Goal: Information Seeking & Learning: Learn about a topic

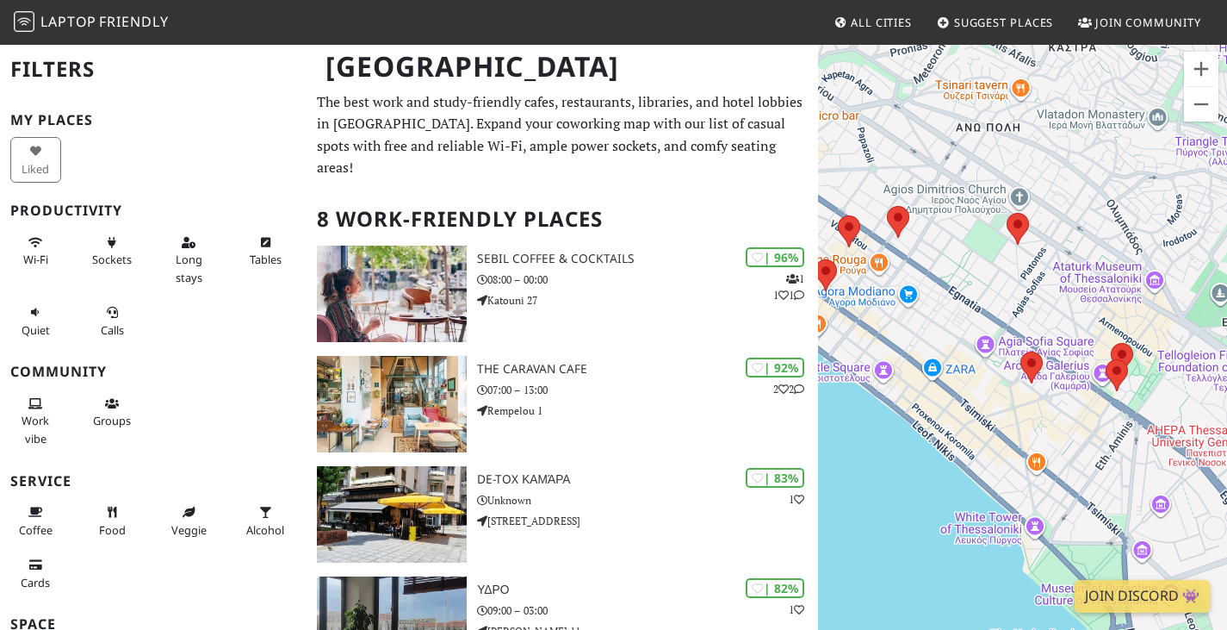
drag, startPoint x: 1094, startPoint y: 324, endPoint x: 922, endPoint y: 231, distance: 195.0
click at [926, 233] on div at bounding box center [1022, 358] width 409 height 630
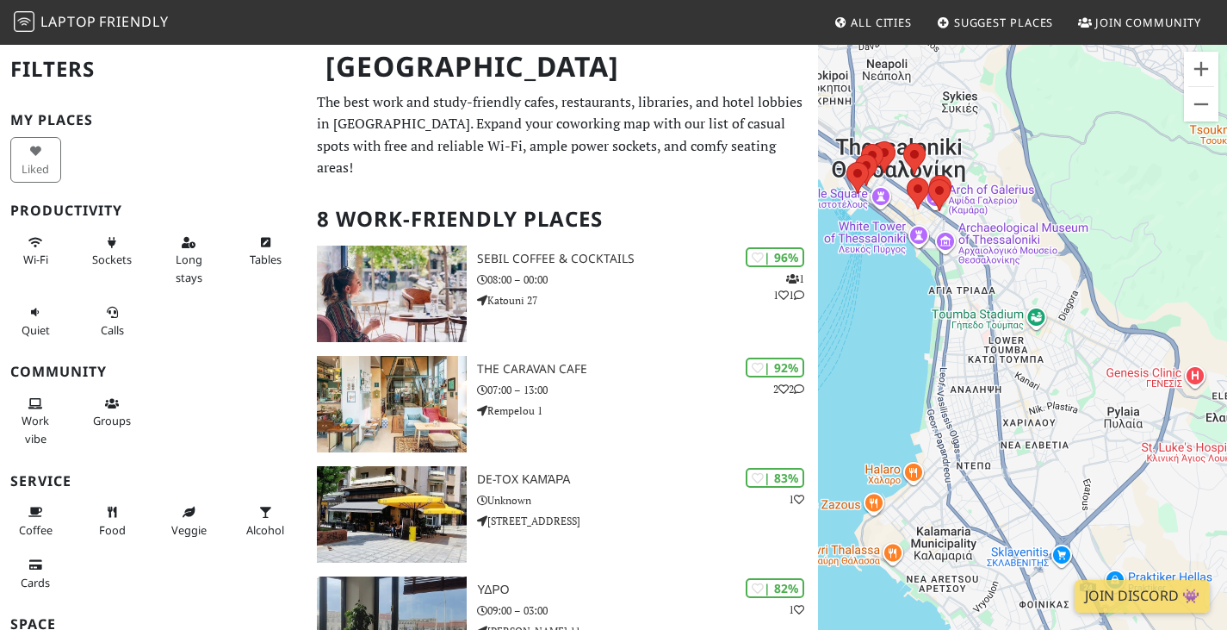
drag, startPoint x: 1022, startPoint y: 352, endPoint x: 976, endPoint y: 262, distance: 101.7
click at [976, 262] on div at bounding box center [1022, 358] width 409 height 630
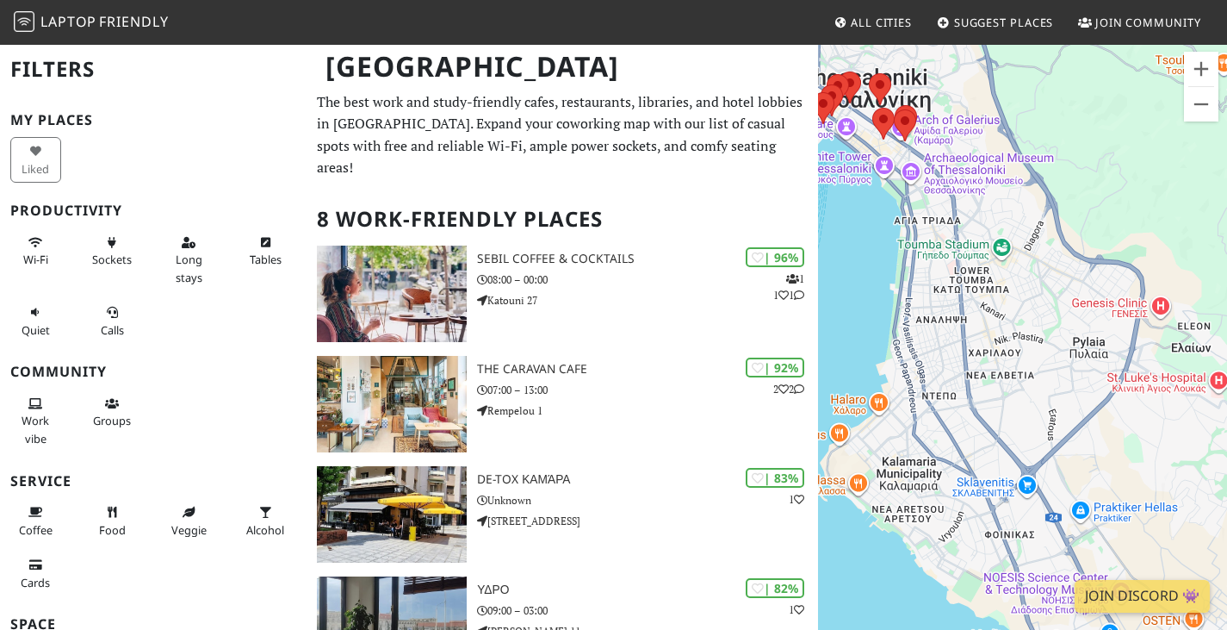
drag, startPoint x: 954, startPoint y: 405, endPoint x: 973, endPoint y: 357, distance: 51.0
click at [963, 340] on div at bounding box center [1022, 358] width 409 height 630
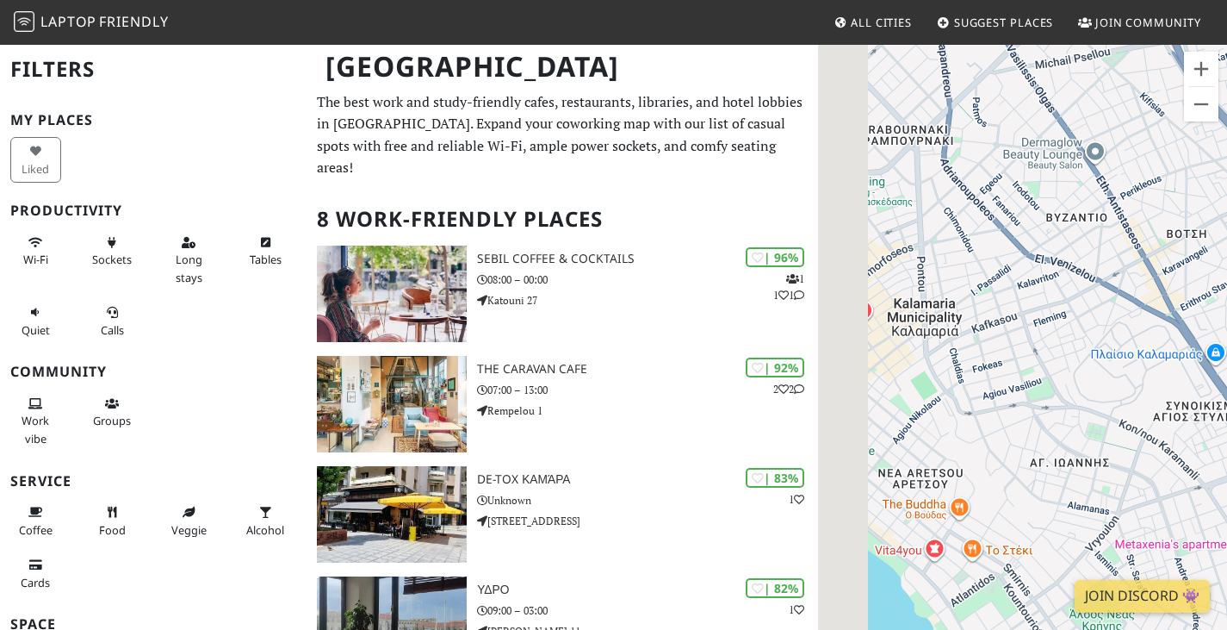
drag, startPoint x: 1108, startPoint y: 320, endPoint x: 1128, endPoint y: 321, distance: 20.7
click at [1128, 321] on div at bounding box center [1022, 358] width 409 height 630
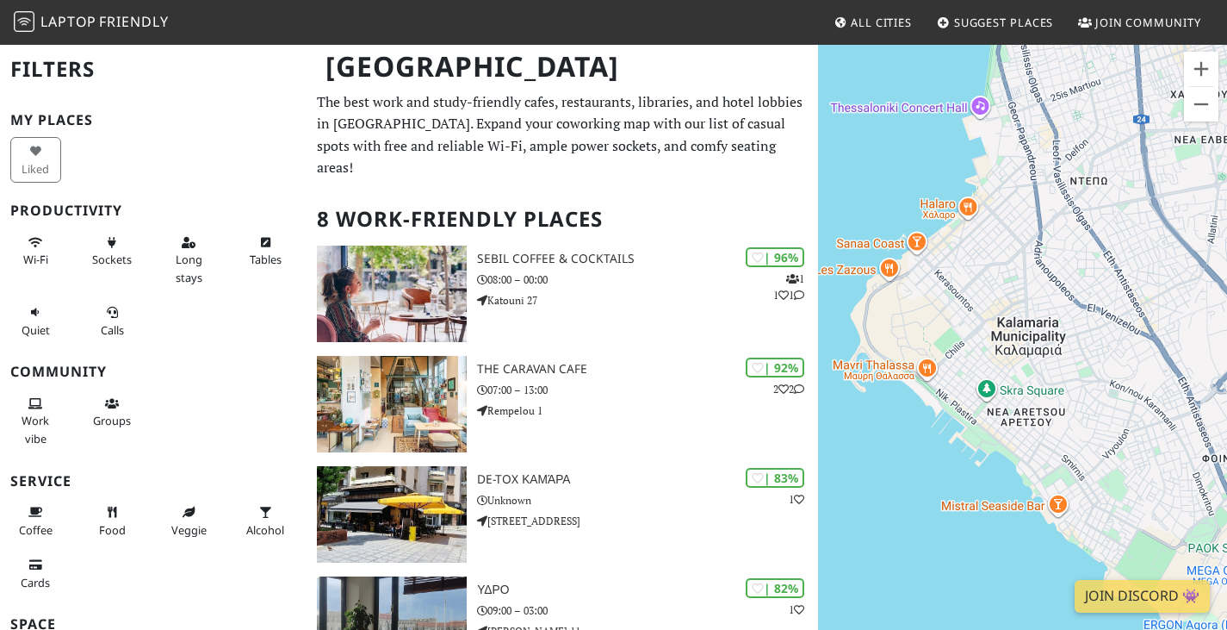
drag, startPoint x: 956, startPoint y: 307, endPoint x: 990, endPoint y: 324, distance: 38.5
click at [990, 324] on div at bounding box center [1022, 358] width 409 height 630
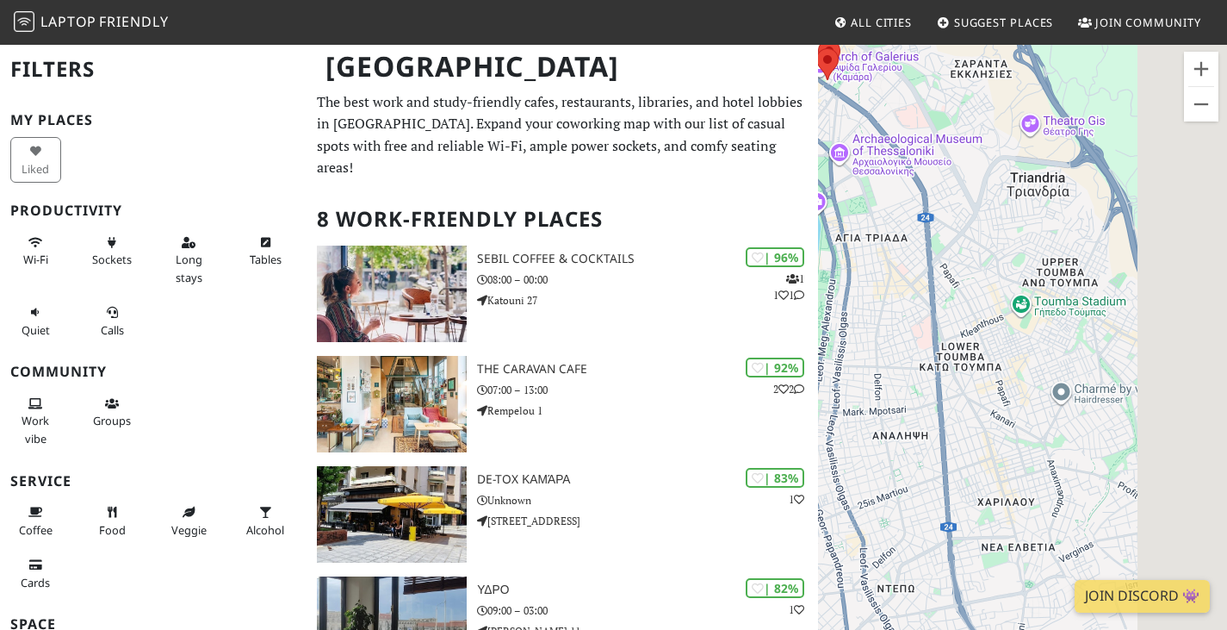
drag, startPoint x: 1167, startPoint y: 366, endPoint x: 885, endPoint y: 187, distance: 333.8
click at [885, 196] on div at bounding box center [1022, 358] width 409 height 630
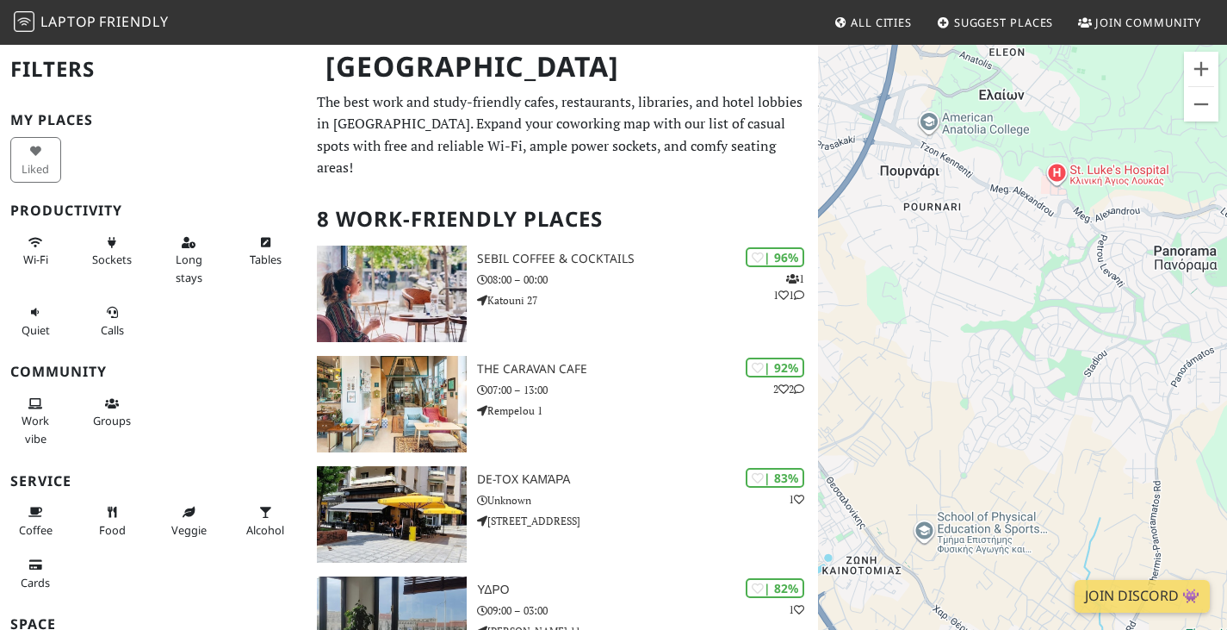
drag, startPoint x: 864, startPoint y: 314, endPoint x: 1109, endPoint y: 253, distance: 253.0
click at [1109, 253] on div at bounding box center [1022, 358] width 409 height 630
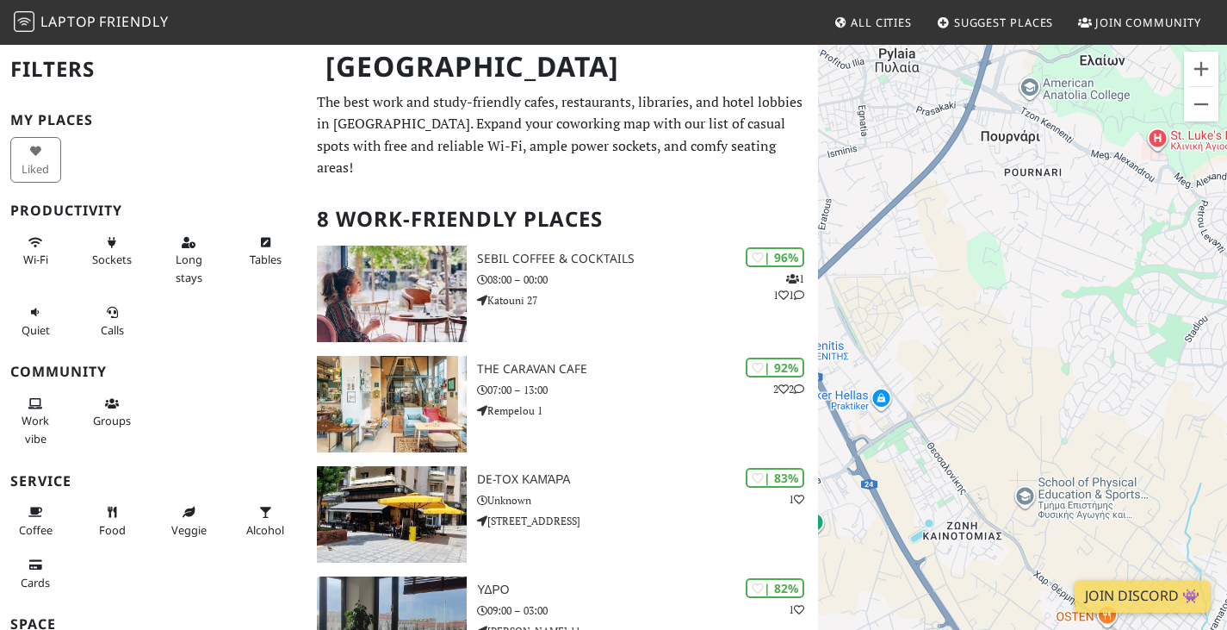
drag, startPoint x: 1020, startPoint y: 381, endPoint x: 1170, endPoint y: 374, distance: 150.9
click at [1170, 375] on div at bounding box center [1022, 358] width 409 height 630
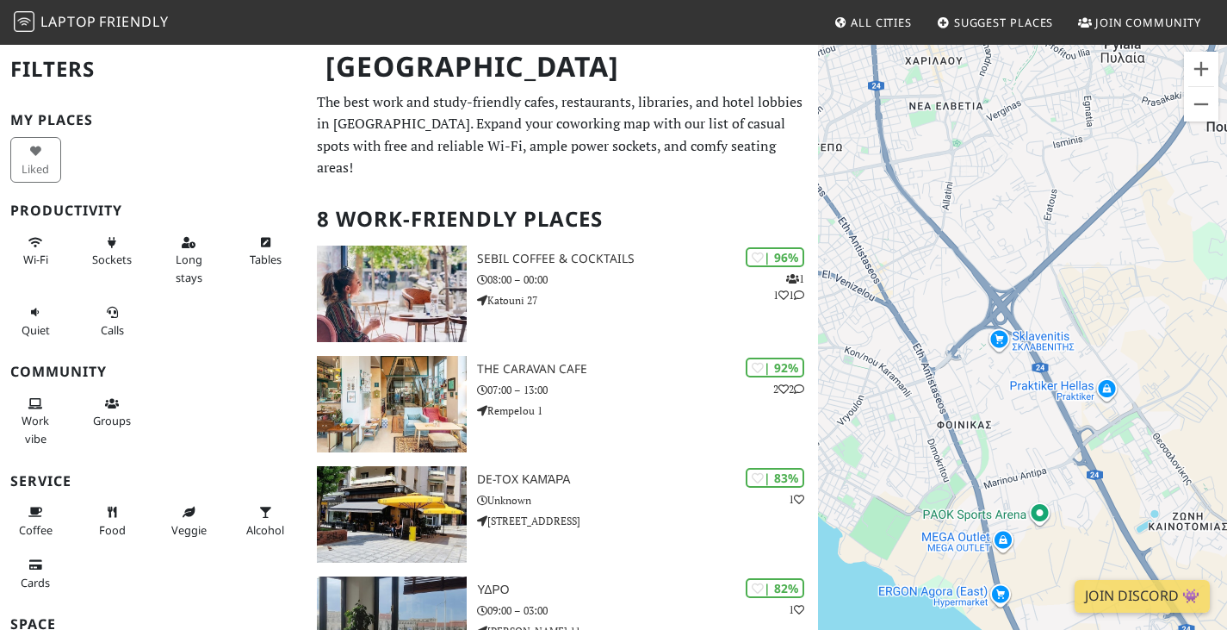
drag, startPoint x: 1098, startPoint y: 335, endPoint x: 1123, endPoint y: 328, distance: 25.9
click at [1124, 330] on div at bounding box center [1022, 358] width 409 height 630
